Goal: Check status: Check status

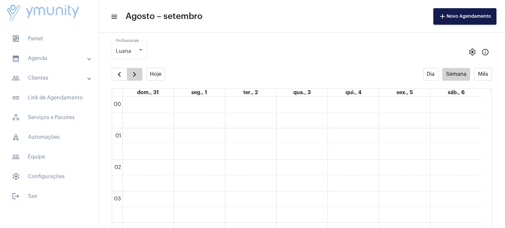
scroll to position [189, 0]
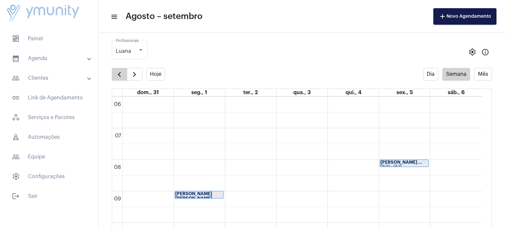
click at [121, 74] on span "button" at bounding box center [119, 75] width 8 height 8
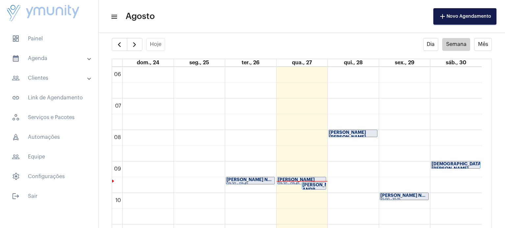
scroll to position [32, 0]
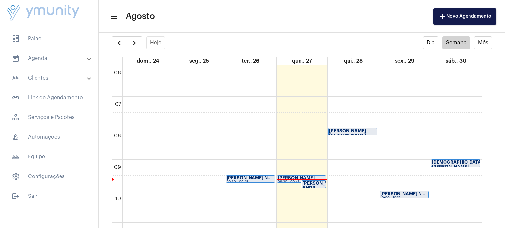
click at [293, 176] on strong "[PERSON_NAME]" at bounding box center [296, 178] width 37 height 4
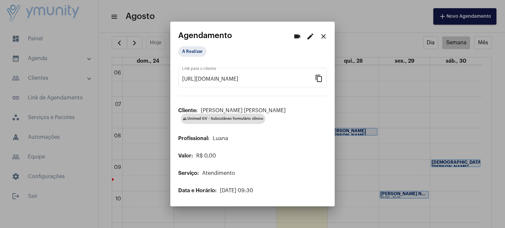
click at [407, 79] on div at bounding box center [252, 114] width 505 height 228
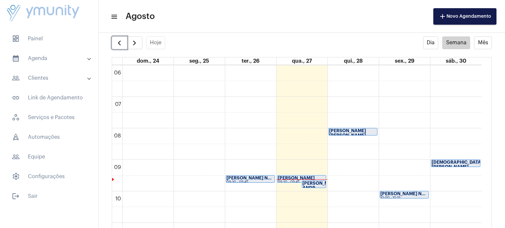
click at [309, 182] on strong "[PERSON_NAME] ANDR..." at bounding box center [320, 185] width 37 height 9
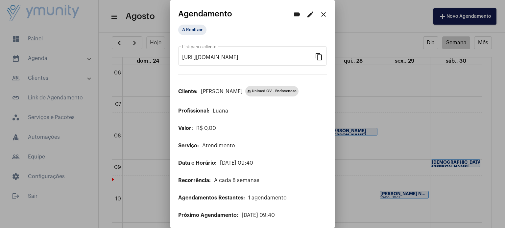
click at [398, 88] on div at bounding box center [252, 114] width 505 height 228
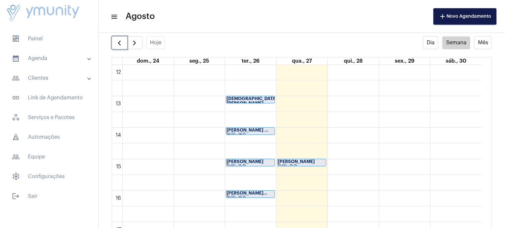
scroll to position [391, 0]
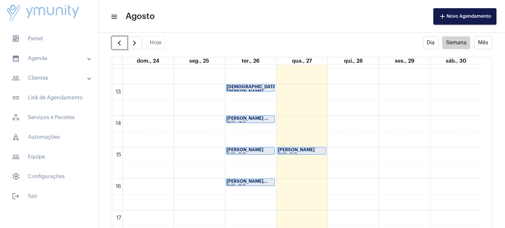
click at [289, 150] on strong "[PERSON_NAME]" at bounding box center [296, 150] width 37 height 4
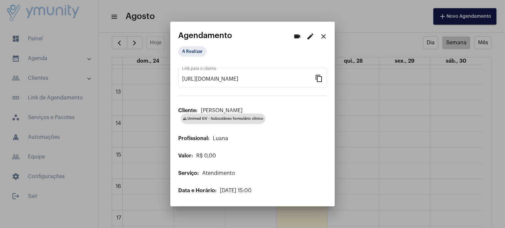
click at [325, 38] on mat-icon "close" at bounding box center [323, 37] width 8 height 8
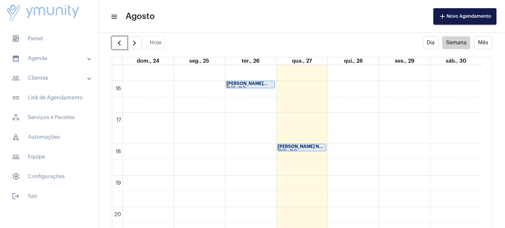
scroll to position [485, 0]
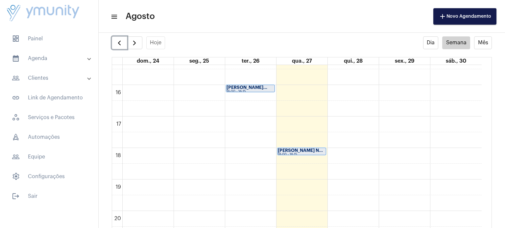
click at [289, 153] on div "18:00 - 18:15" at bounding box center [302, 155] width 48 height 4
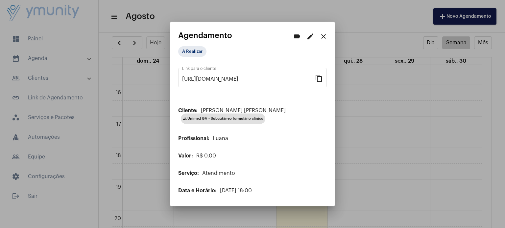
click at [380, 113] on div at bounding box center [252, 114] width 505 height 228
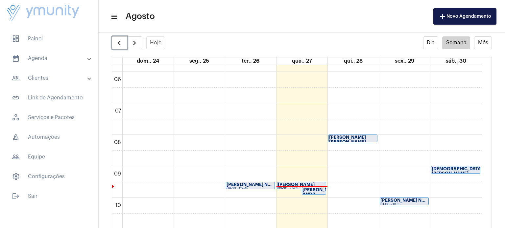
scroll to position [177, 0]
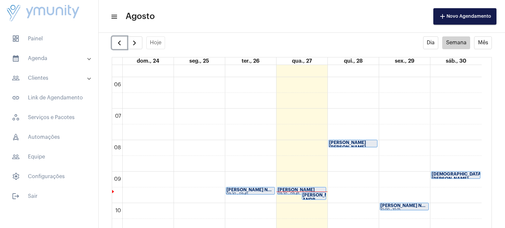
click at [345, 141] on strong "[PERSON_NAME] [PERSON_NAME]..." at bounding box center [349, 145] width 41 height 9
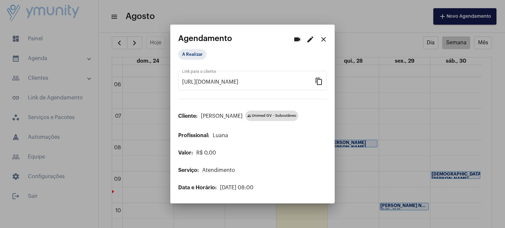
click at [323, 42] on mat-icon "close" at bounding box center [323, 39] width 8 height 8
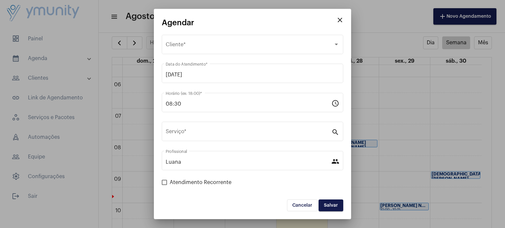
click at [340, 21] on mat-icon "close" at bounding box center [340, 20] width 8 height 8
